Goal: Information Seeking & Learning: Check status

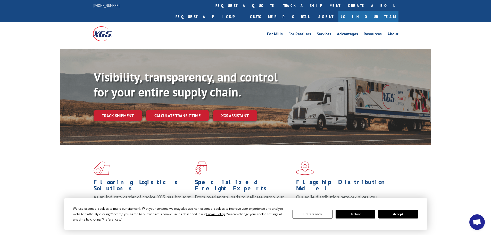
click at [399, 213] on button "Accept" at bounding box center [398, 213] width 40 height 9
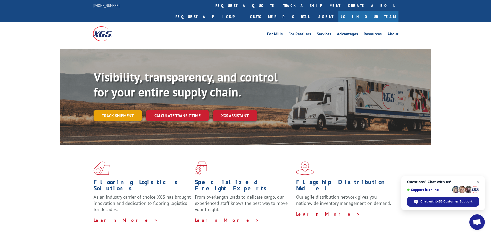
click at [124, 110] on link "Track shipment" at bounding box center [118, 115] width 48 height 11
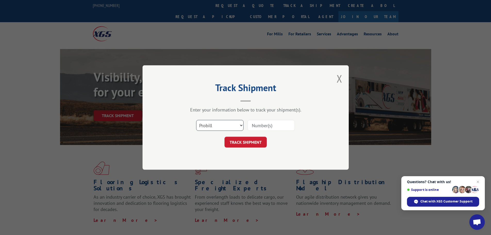
click at [214, 122] on select "Select category... Probill BOL PO" at bounding box center [219, 125] width 47 height 11
select select "bol"
click at [196, 120] on select "Select category... Probill BOL PO" at bounding box center [219, 125] width 47 height 11
click at [268, 125] on input at bounding box center [270, 125] width 47 height 11
paste input "465881"
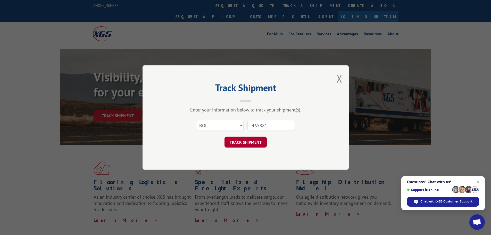
type input "465881"
click at [257, 142] on button "TRACK SHIPMENT" at bounding box center [245, 142] width 42 height 11
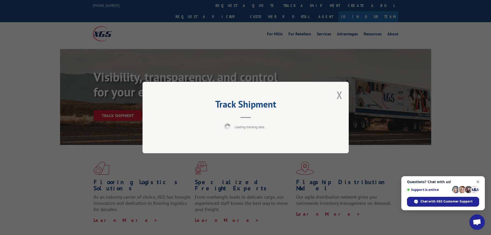
click at [477, 181] on span "Close chat" at bounding box center [478, 182] width 6 height 6
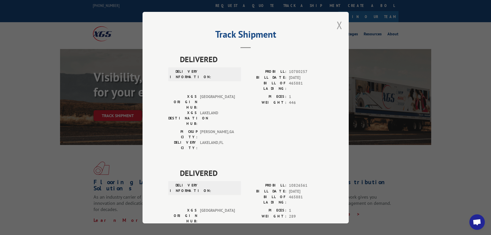
click at [337, 25] on button "Close modal" at bounding box center [340, 25] width 6 height 14
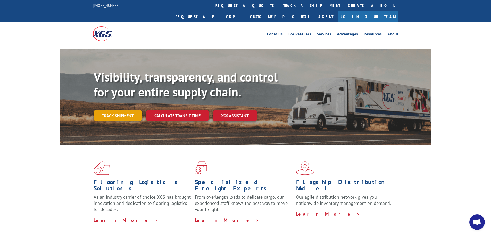
click at [127, 110] on link "Track shipment" at bounding box center [118, 115] width 48 height 11
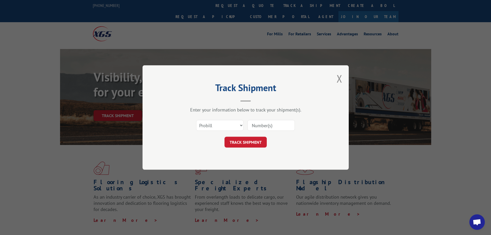
click at [266, 127] on input at bounding box center [270, 125] width 47 height 11
click at [223, 124] on select "Select category... Probill BOL PO" at bounding box center [219, 125] width 47 height 11
select select "bol"
click at [196, 120] on select "Select category... Probill BOL PO" at bounding box center [219, 125] width 47 height 11
click at [280, 124] on input at bounding box center [270, 125] width 47 height 11
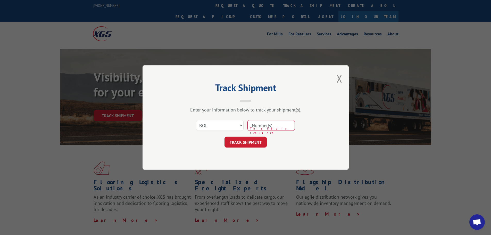
paste input "465881"
type input "465881"
click at [240, 141] on button "TRACK SHIPMENT" at bounding box center [245, 142] width 42 height 11
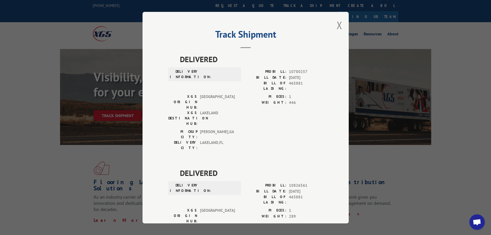
drag, startPoint x: 216, startPoint y: 99, endPoint x: 335, endPoint y: 206, distance: 160.9
click at [335, 206] on div "Track Shipment DELIVERED DELIVERY INFORMATION: PROBILL: 10780257 BILL DATE: [DA…" at bounding box center [245, 117] width 206 height 211
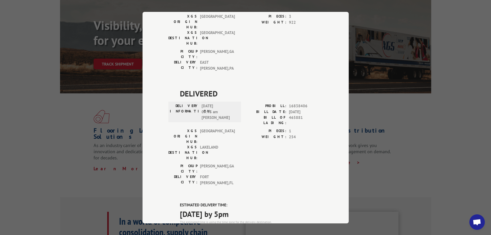
scroll to position [483, 0]
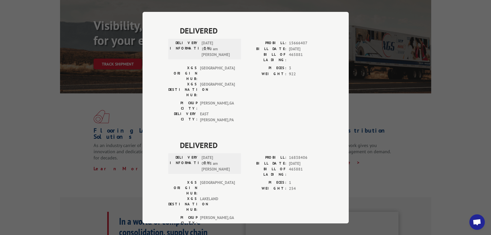
click at [424, 117] on div "Track Shipment DELIVERED DELIVERY INFORMATION: PROBILL: 10780257 BILL DATE: [DA…" at bounding box center [245, 117] width 491 height 235
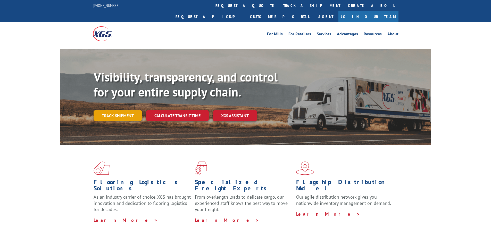
click at [121, 110] on link "Track shipment" at bounding box center [118, 115] width 48 height 11
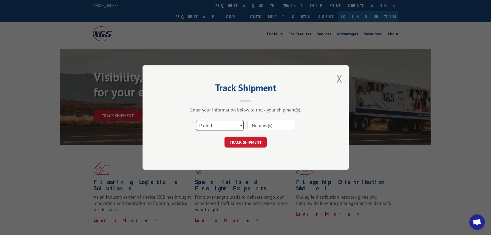
click at [225, 125] on select "Select category... Probill BOL PO" at bounding box center [219, 125] width 47 height 11
select select "bol"
click at [196, 120] on select "Select category... Probill BOL PO" at bounding box center [219, 125] width 47 height 11
click at [257, 126] on input at bounding box center [270, 125] width 47 height 11
click at [268, 122] on input at bounding box center [270, 125] width 47 height 11
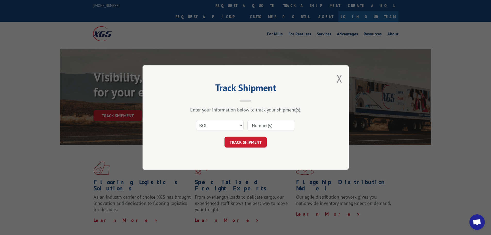
paste input "465881"
type input "465881"
click at [244, 140] on button "TRACK SHIPMENT" at bounding box center [245, 142] width 42 height 11
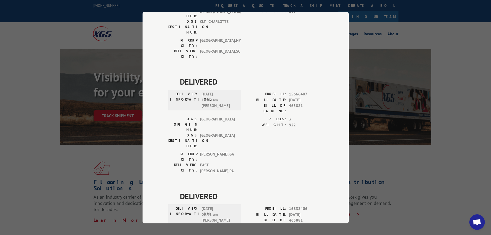
scroll to position [432, 0]
click at [451, 29] on div "Track Shipment DELIVERED DELIVERY INFORMATION: PROBILL: 10780257 BILL DATE: [DA…" at bounding box center [245, 117] width 491 height 235
click at [441, 27] on div "Track Shipment DELIVERED DELIVERY INFORMATION: PROBILL: 10780257 BILL DATE: [DA…" at bounding box center [245, 117] width 491 height 235
drag, startPoint x: 406, startPoint y: 181, endPoint x: 406, endPoint y: 178, distance: 3.3
click at [406, 181] on div "Track Shipment DELIVERED DELIVERY INFORMATION: PROBILL: 10780257 BILL DATE: [DA…" at bounding box center [245, 117] width 491 height 235
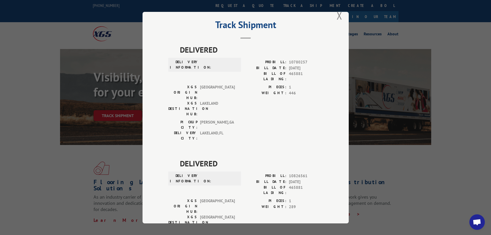
scroll to position [0, 0]
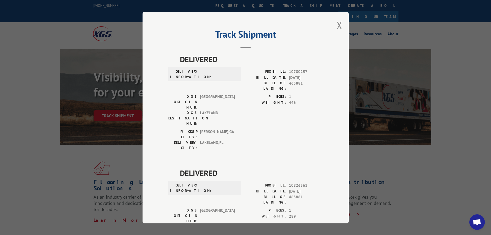
click at [447, 31] on div "Track Shipment DELIVERED DELIVERY INFORMATION: PROBILL: 10780257 BILL DATE: [DA…" at bounding box center [245, 117] width 491 height 235
click at [337, 24] on button "Close modal" at bounding box center [340, 25] width 6 height 14
